Goal: Task Accomplishment & Management: Manage account settings

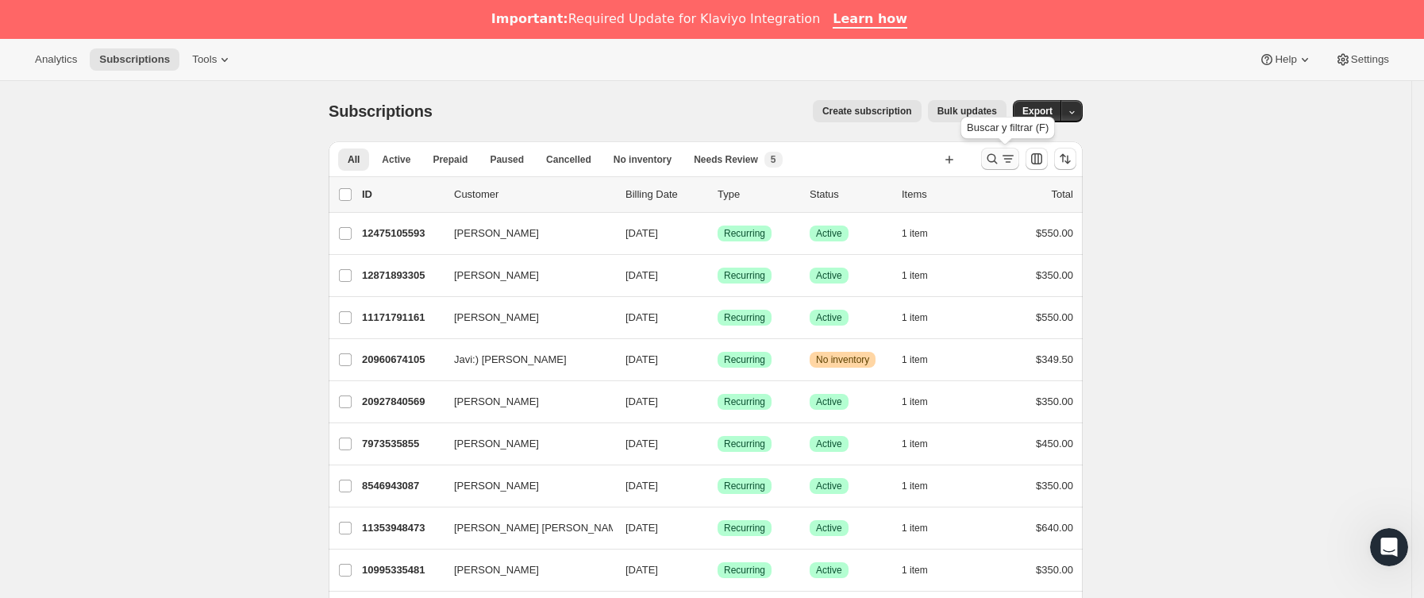
click at [1014, 151] on icon "Buscar y filtrar resultados" at bounding box center [1008, 159] width 16 height 16
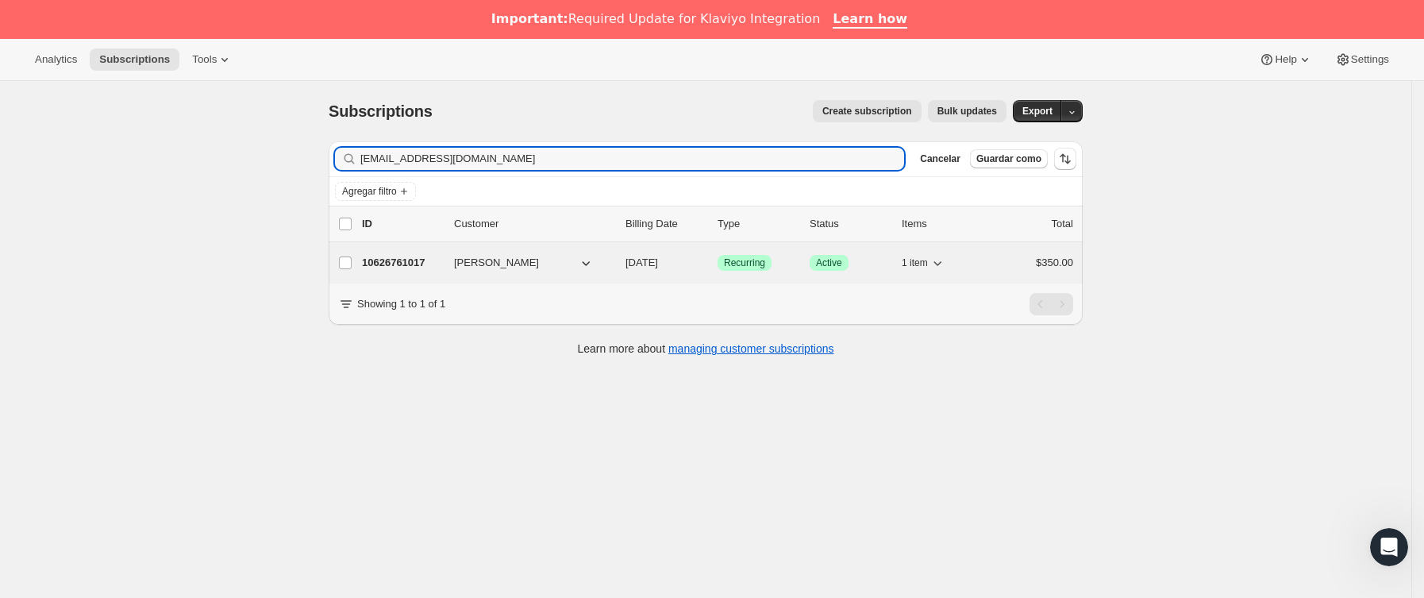
type input "[EMAIL_ADDRESS][DOMAIN_NAME]"
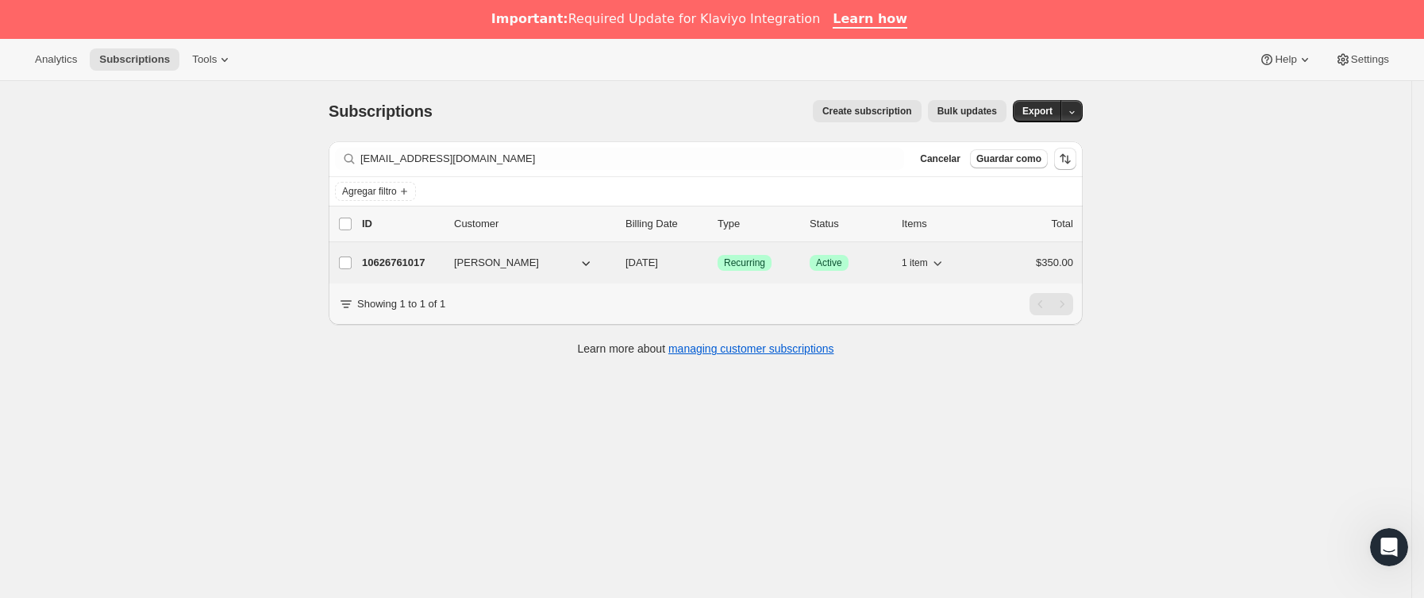
click at [448, 260] on div "10626761017 [PERSON_NAME] [DATE] Logrado Recurring Logrado Active 1 item $350.00" at bounding box center [717, 263] width 711 height 22
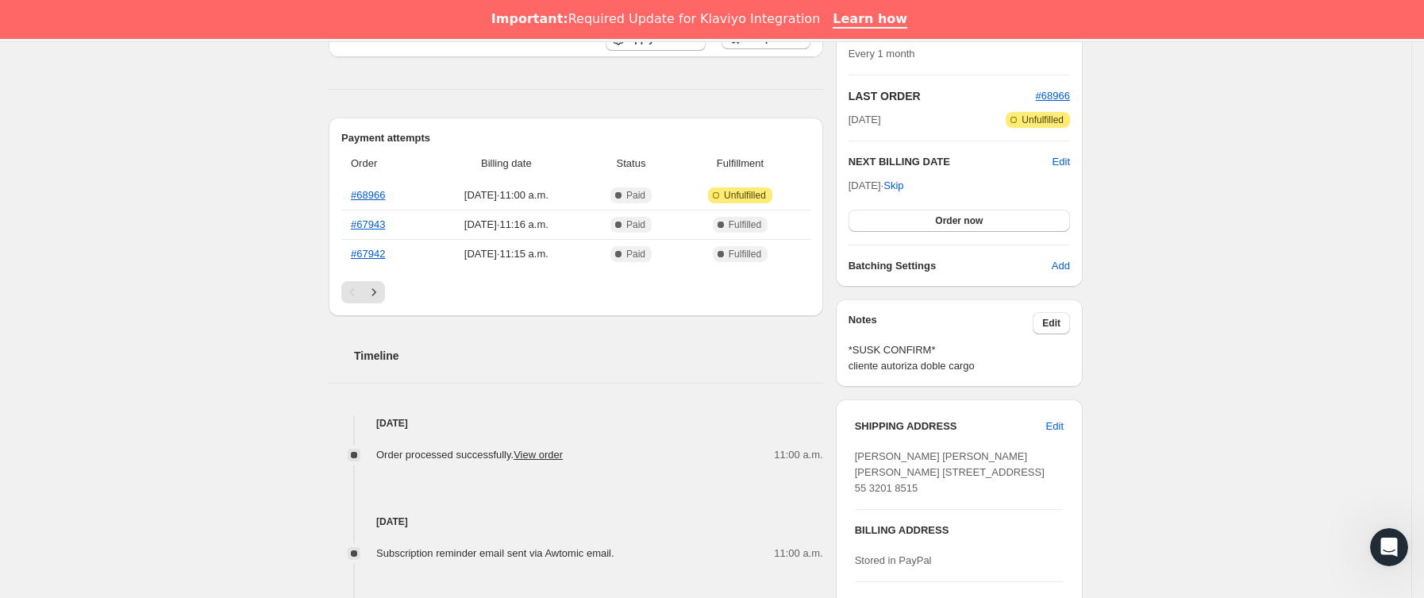
scroll to position [357, 0]
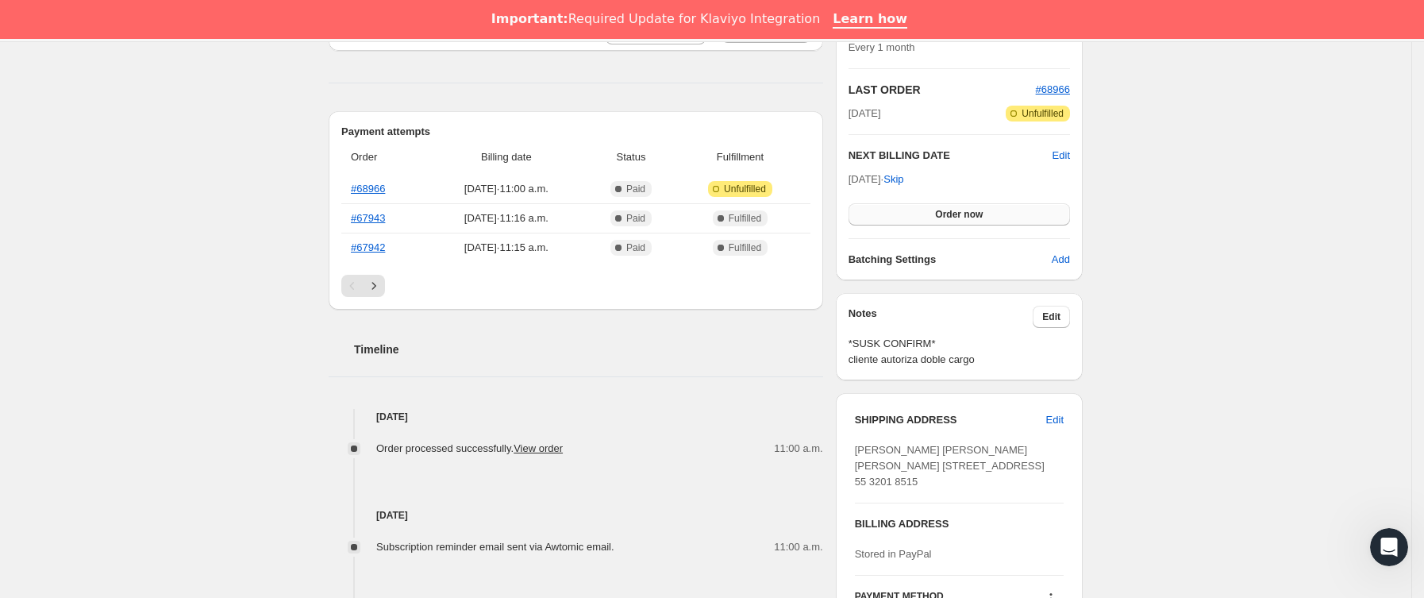
click at [967, 213] on span "Order now" at bounding box center [959, 214] width 48 height 13
click at [967, 213] on span "Click to confirm" at bounding box center [959, 214] width 72 height 13
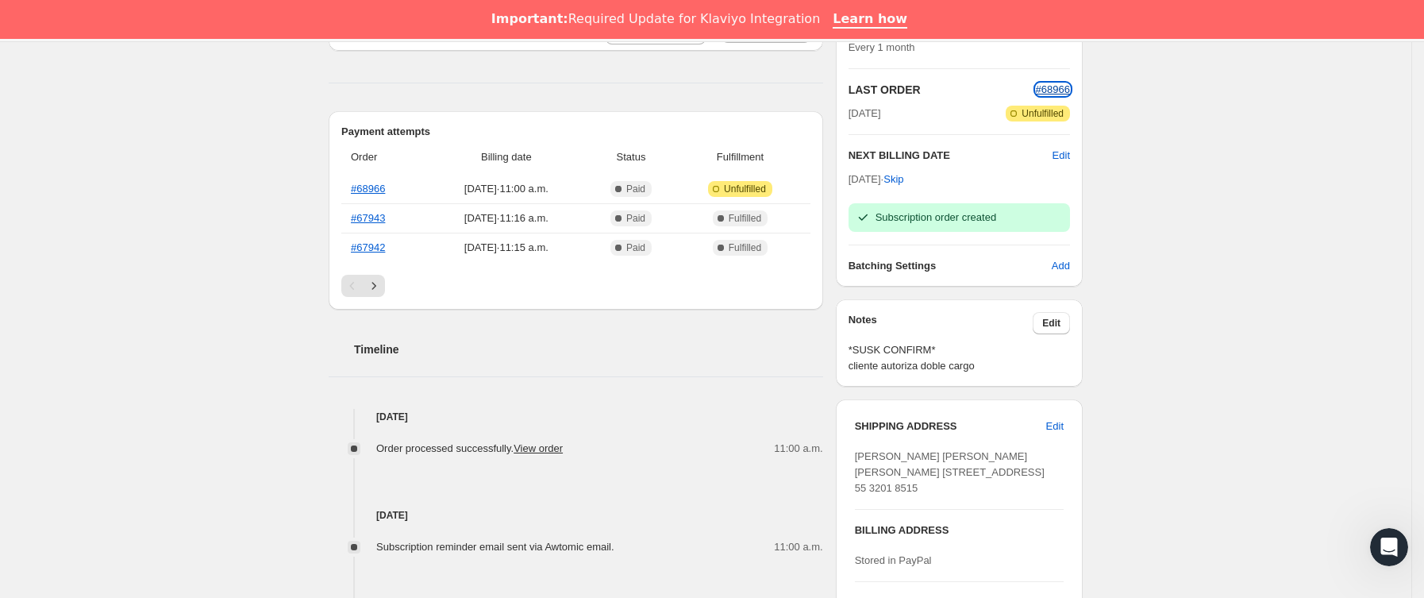
click at [1064, 90] on span "#68966" at bounding box center [1053, 89] width 34 height 12
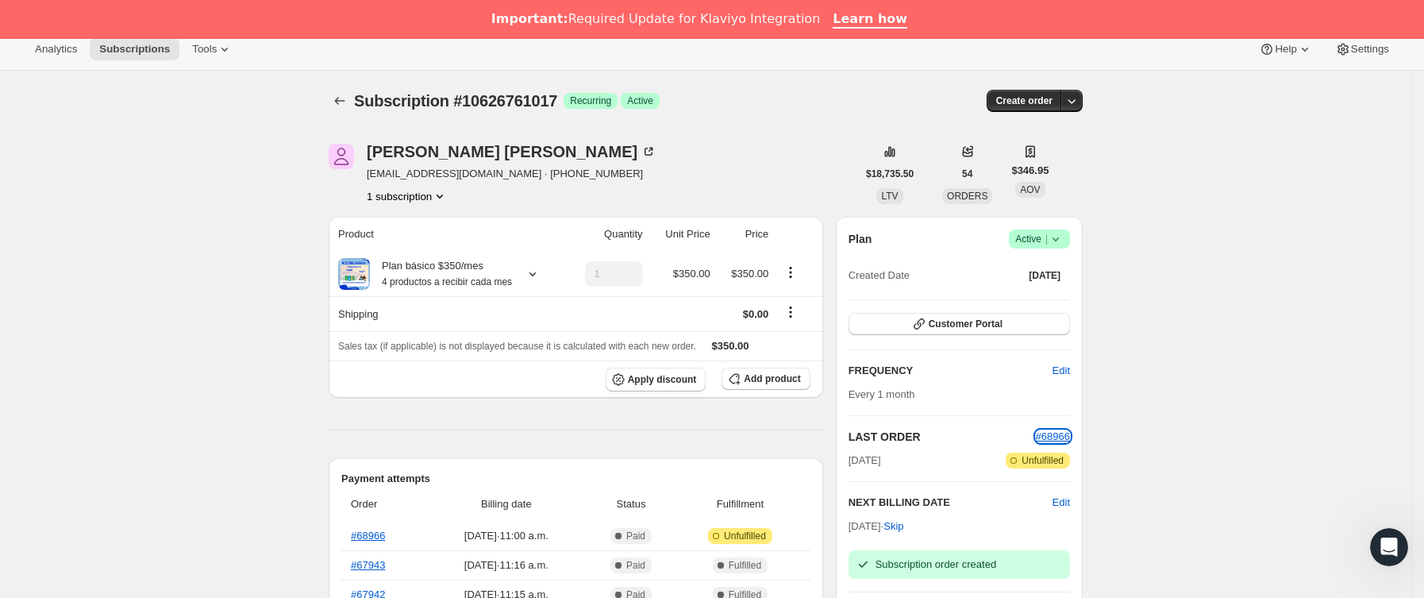
scroll to position [0, 0]
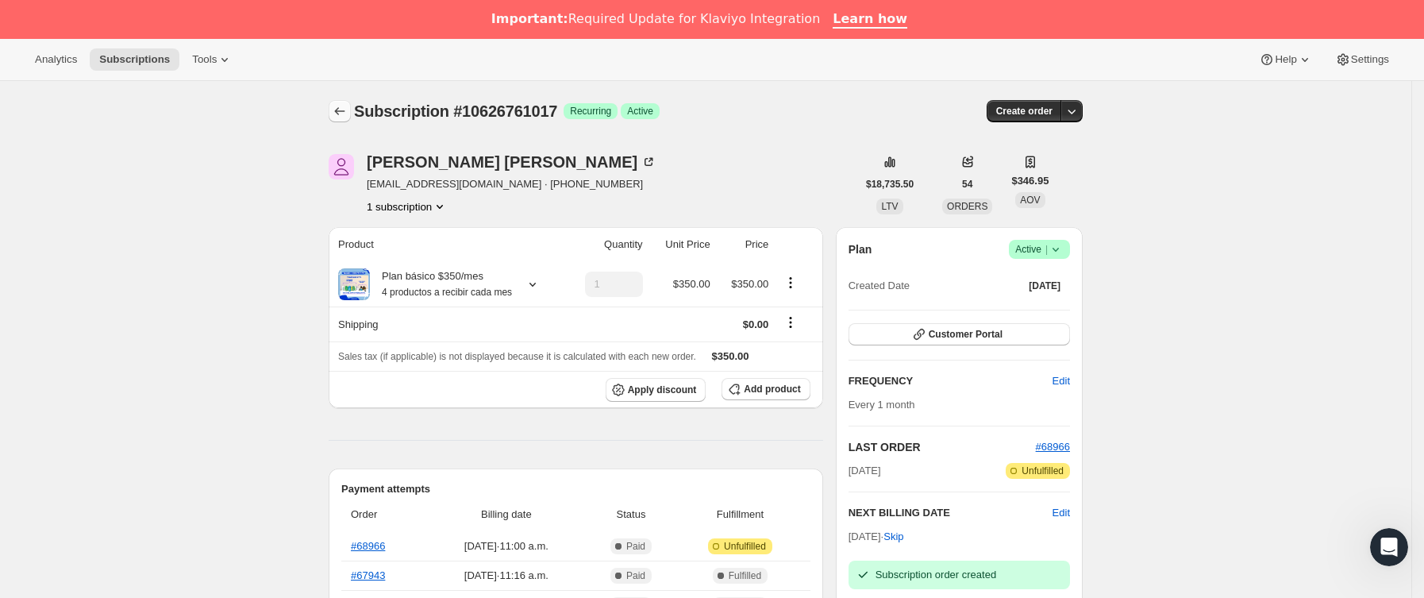
click at [339, 102] on button "Subscriptions" at bounding box center [340, 111] width 22 height 22
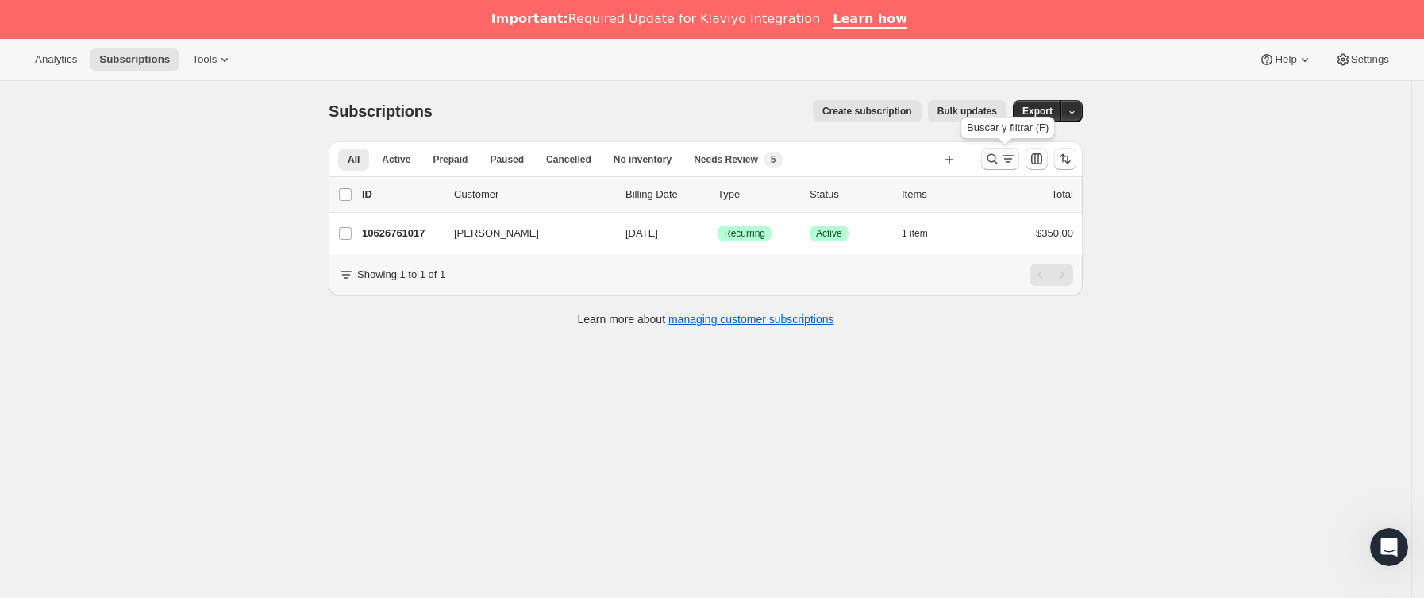
click at [993, 167] on icon "Buscar y filtrar resultados" at bounding box center [992, 159] width 16 height 16
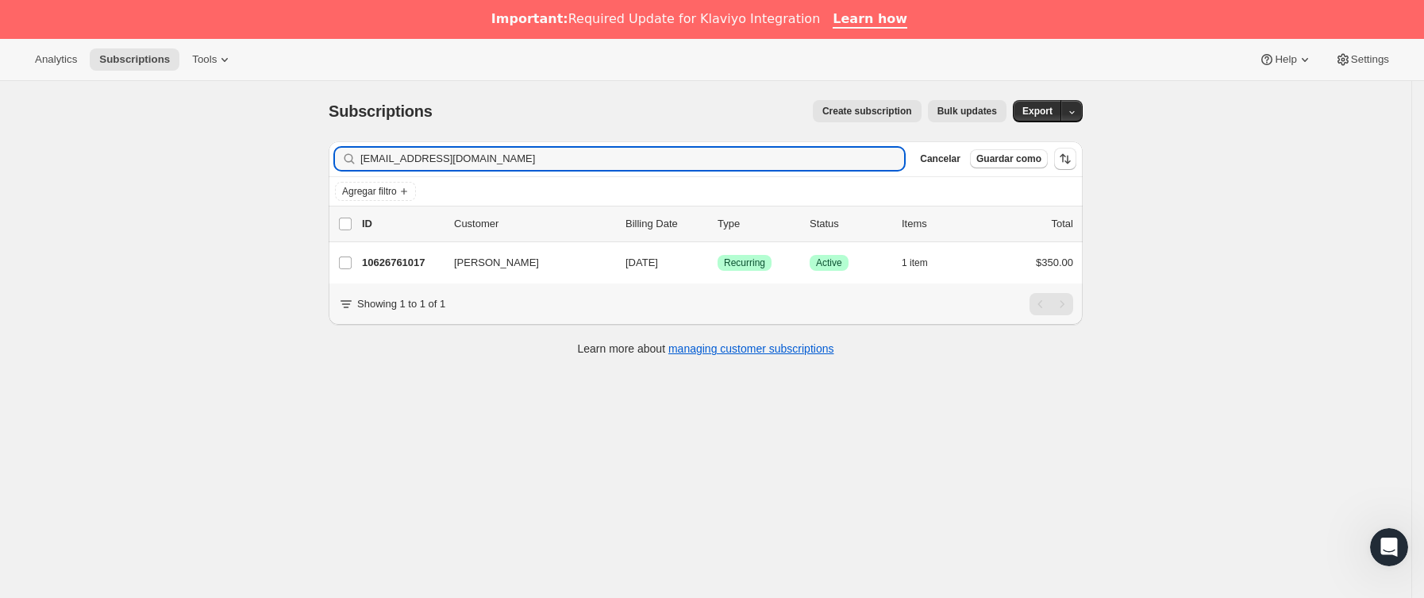
drag, startPoint x: 134, startPoint y: 207, endPoint x: 100, endPoint y: 212, distance: 34.5
click at [101, 212] on div "Subscriptions. Esta página está lista Subscriptions Create subscription Bulk up…" at bounding box center [705, 380] width 1411 height 598
type input "[EMAIL_ADDRESS][DOMAIN_NAME]"
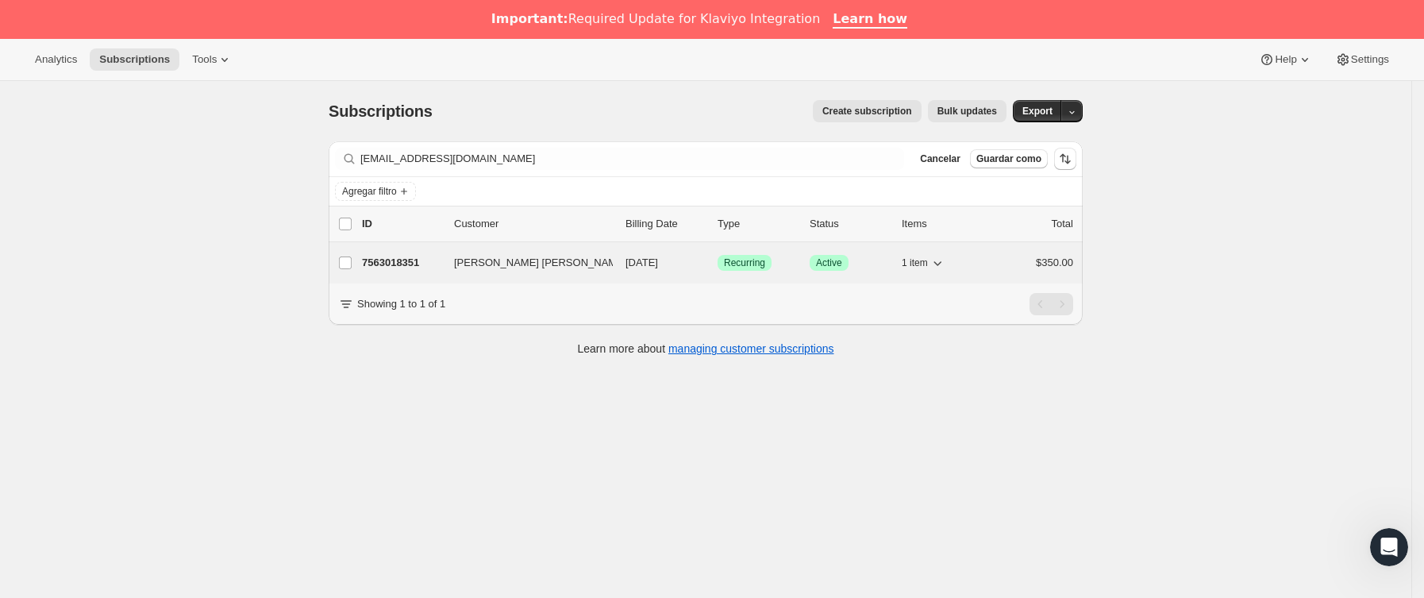
click at [441, 267] on p "7563018351" at bounding box center [401, 263] width 79 height 16
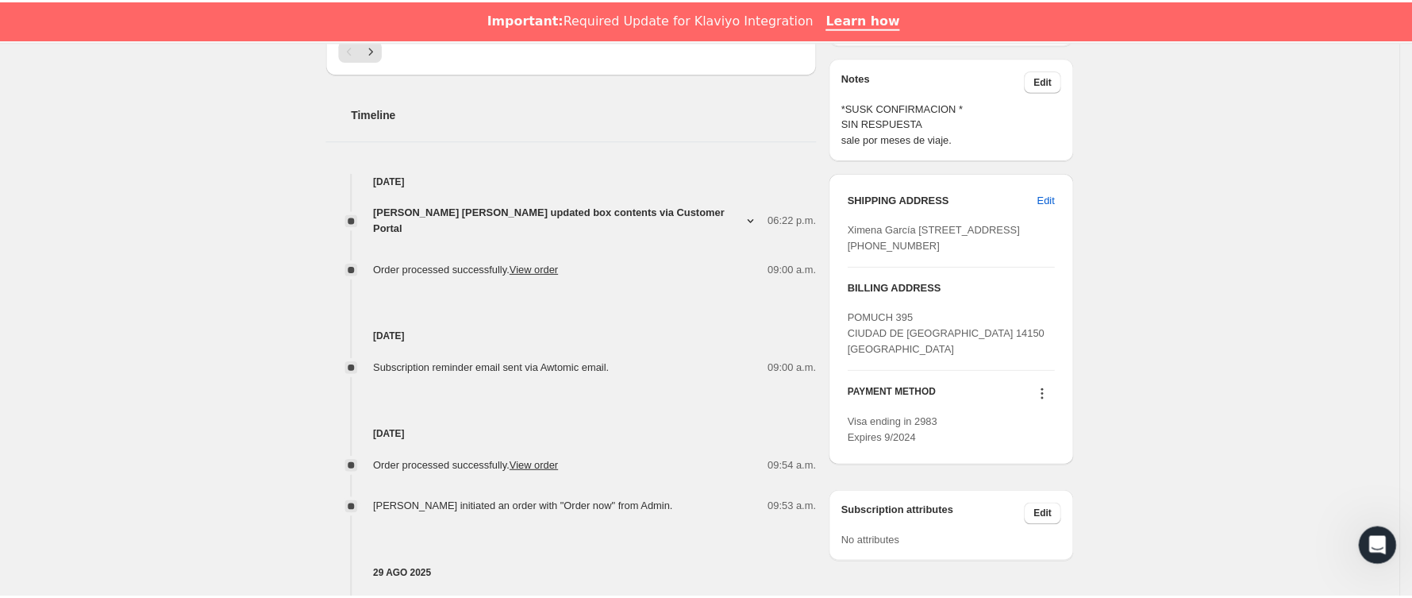
scroll to position [595, 0]
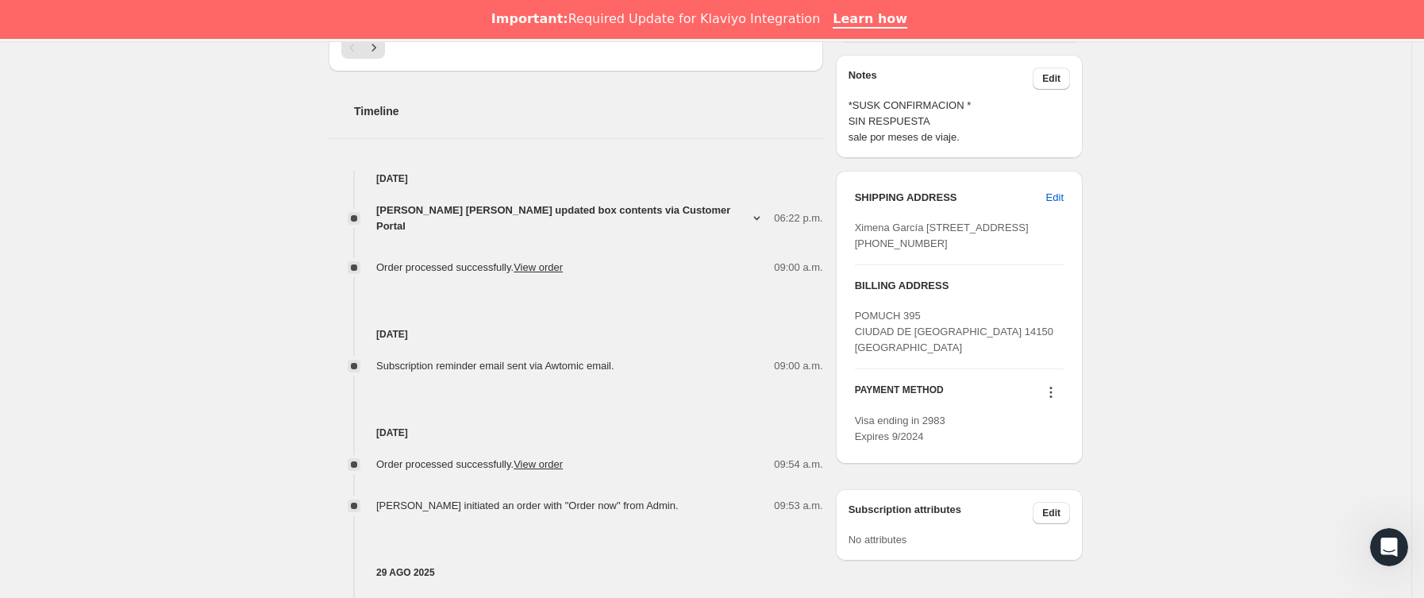
click at [749, 210] on icon at bounding box center [756, 217] width 15 height 15
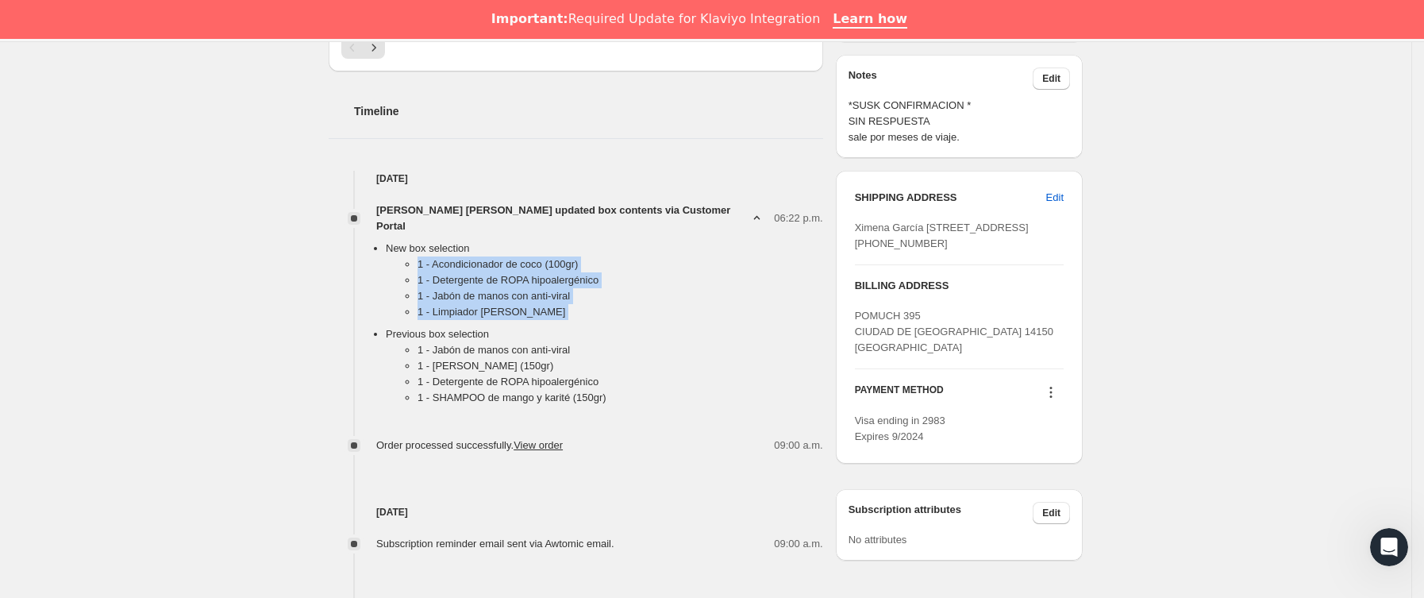
drag, startPoint x: 408, startPoint y: 252, endPoint x: 591, endPoint y: 310, distance: 192.3
click at [591, 310] on ul "New box selection 1 - Acondicionador de coco (100gr) 1 - Detergente de ROPA hip…" at bounding box center [588, 325] width 469 height 171
copy ul "1 - Acondicionador de coco (100gr) 1 - Detergente de ROPA hipoalergénico 1 - [P…"
